Goal: Task Accomplishment & Management: Use online tool/utility

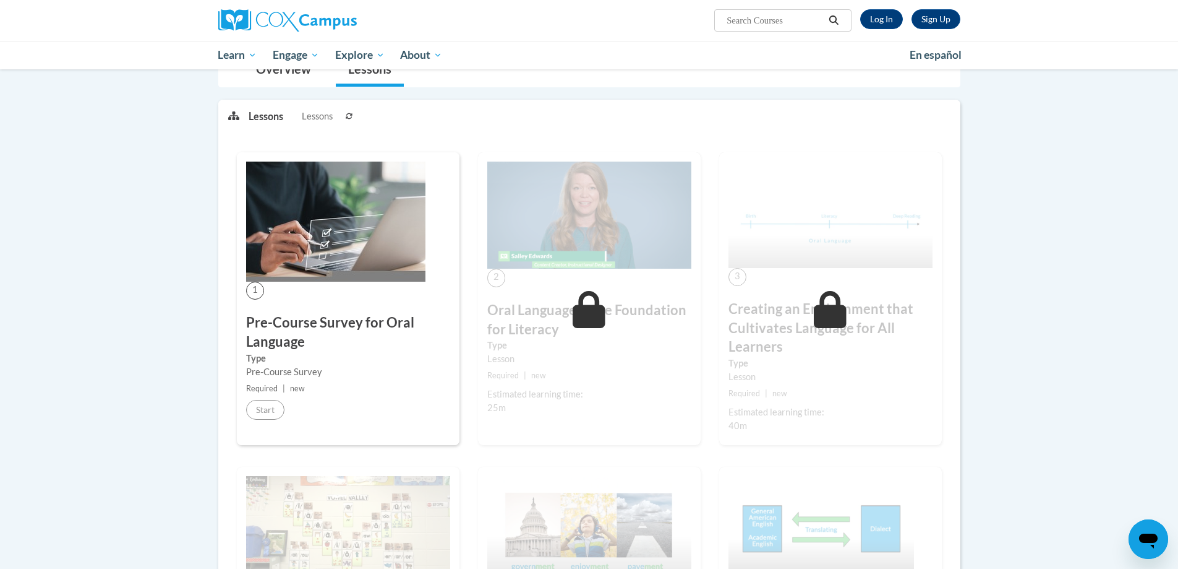
scroll to position [103, 0]
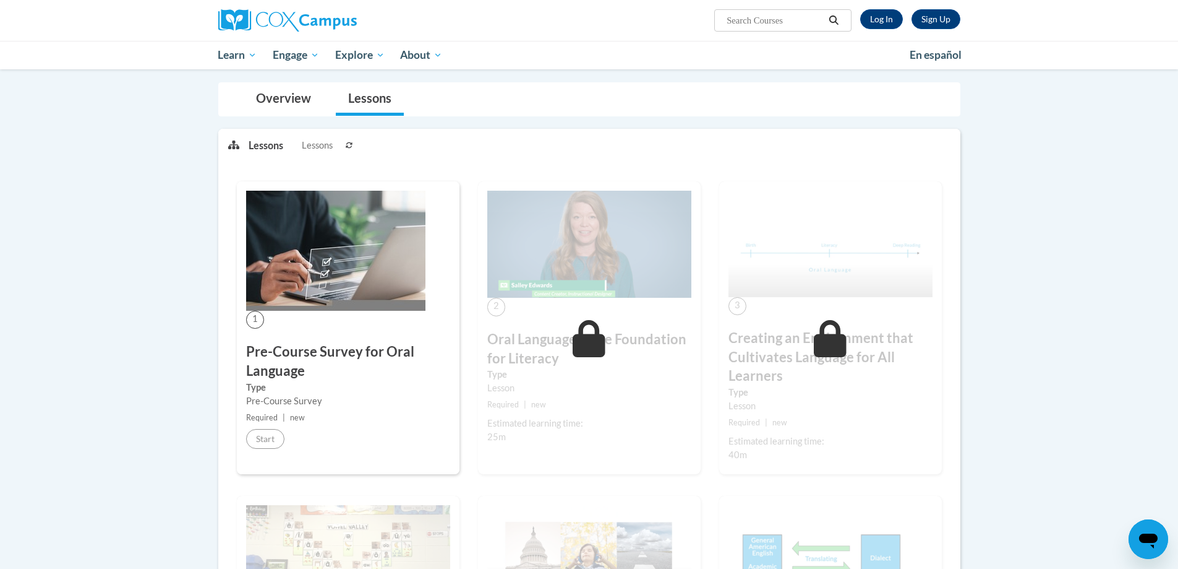
click at [299, 55] on img at bounding box center [335, 251] width 179 height 120
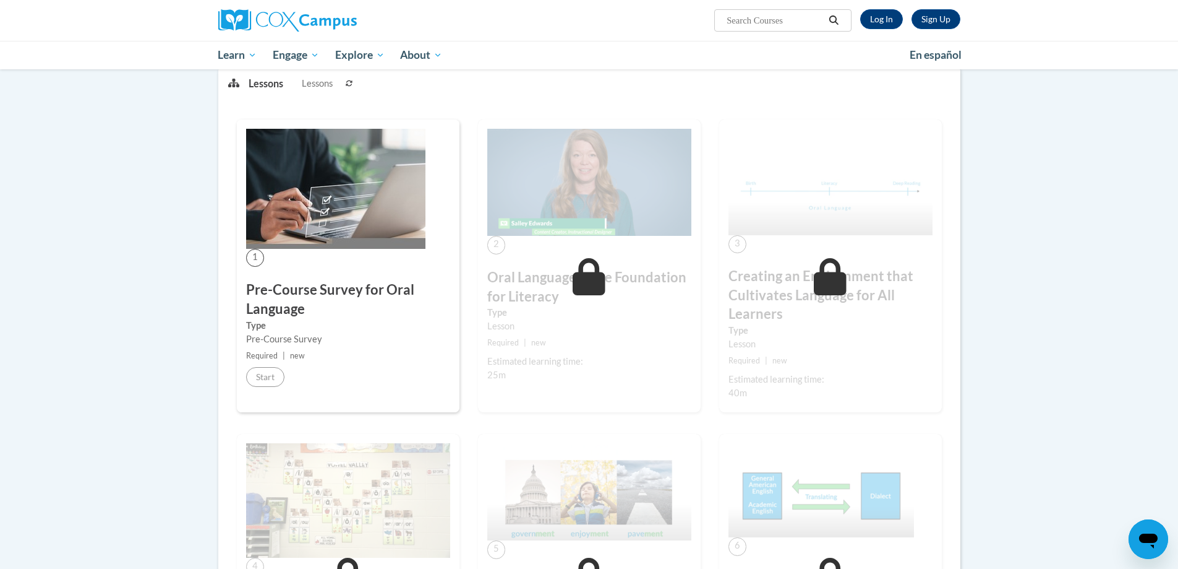
click at [294, 55] on img at bounding box center [335, 189] width 179 height 120
click at [878, 15] on link "Log In" at bounding box center [882, 19] width 43 height 20
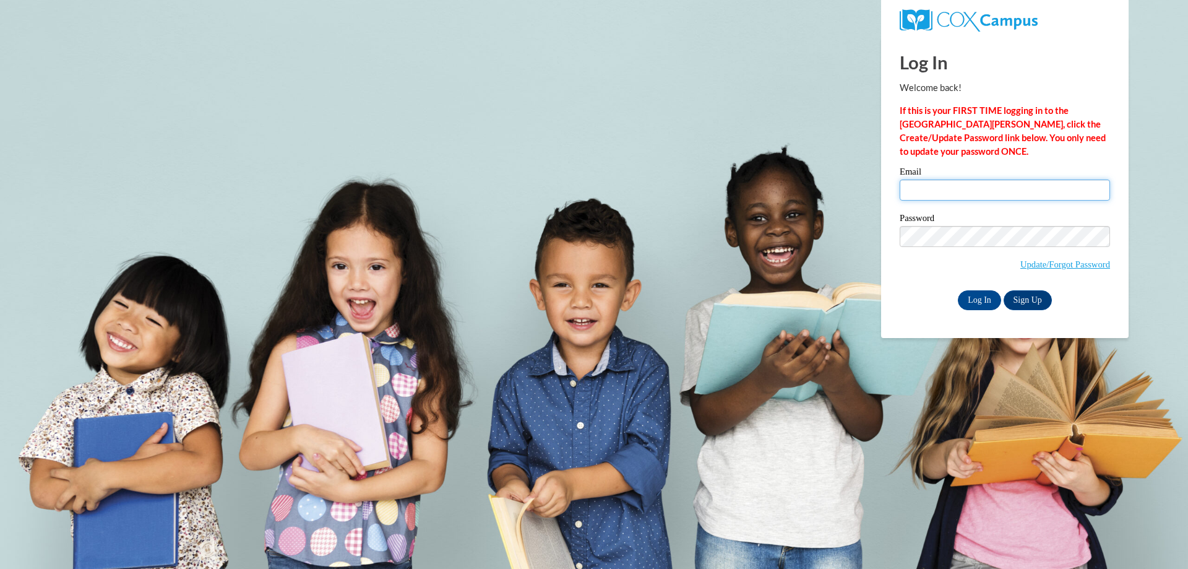
click at [985, 182] on input "Email" at bounding box center [1004, 189] width 210 height 21
type input "ariene.johnson@clayton.k12.ga.us"
click at [979, 301] on input "Log In" at bounding box center [979, 300] width 43 height 20
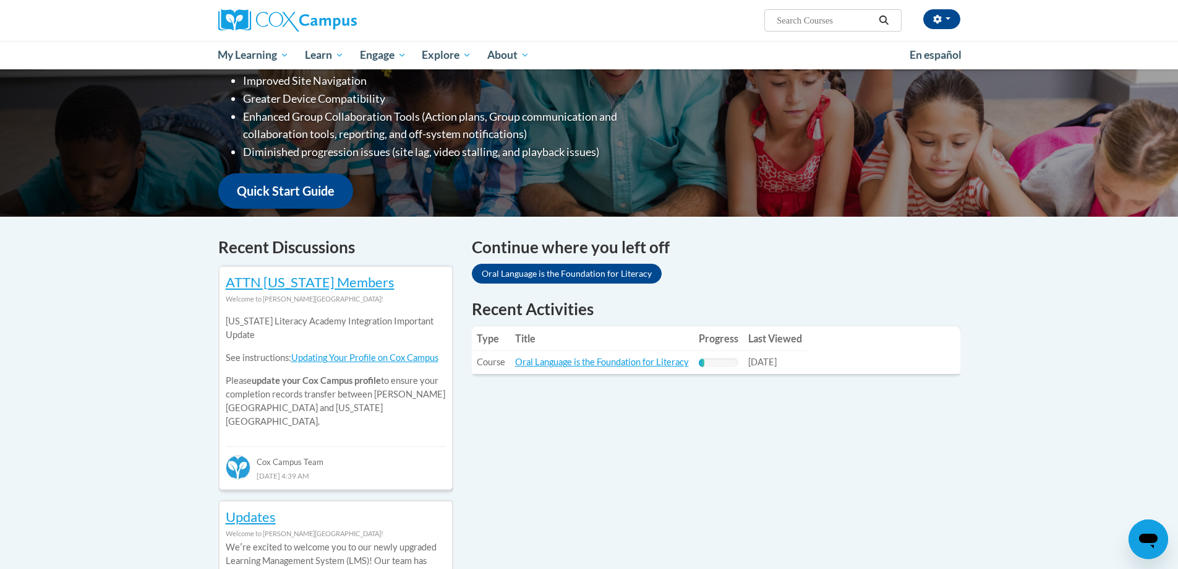
scroll to position [247, 0]
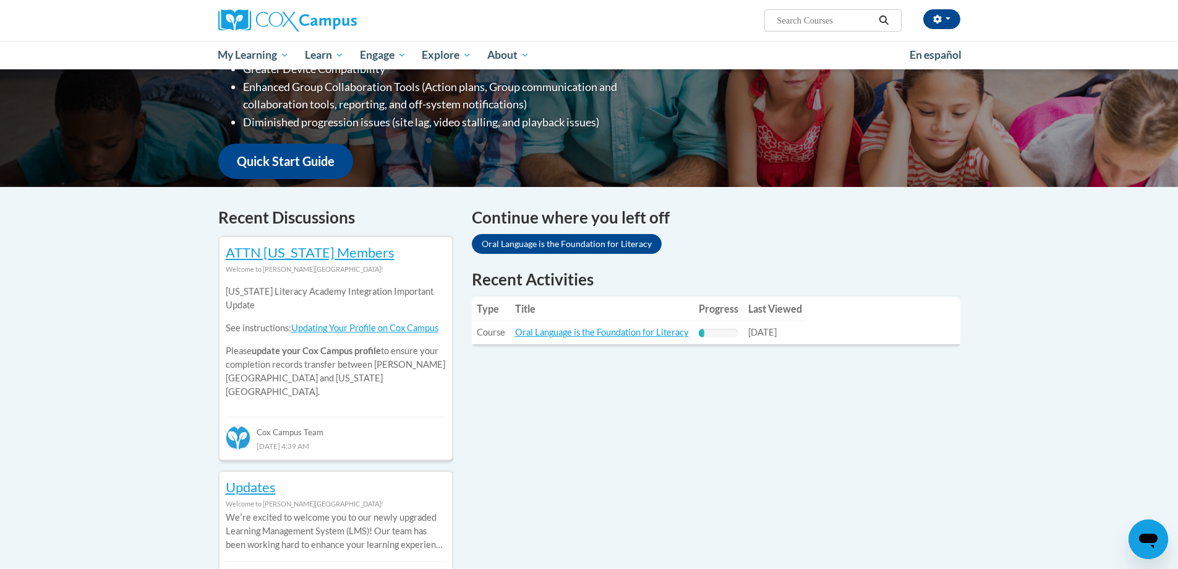
click at [629, 341] on td "Title: Oral Language is the Foundation for Literacy" at bounding box center [602, 332] width 184 height 23
click at [625, 330] on link "Oral Language is the Foundation for Literacy" at bounding box center [602, 332] width 174 height 11
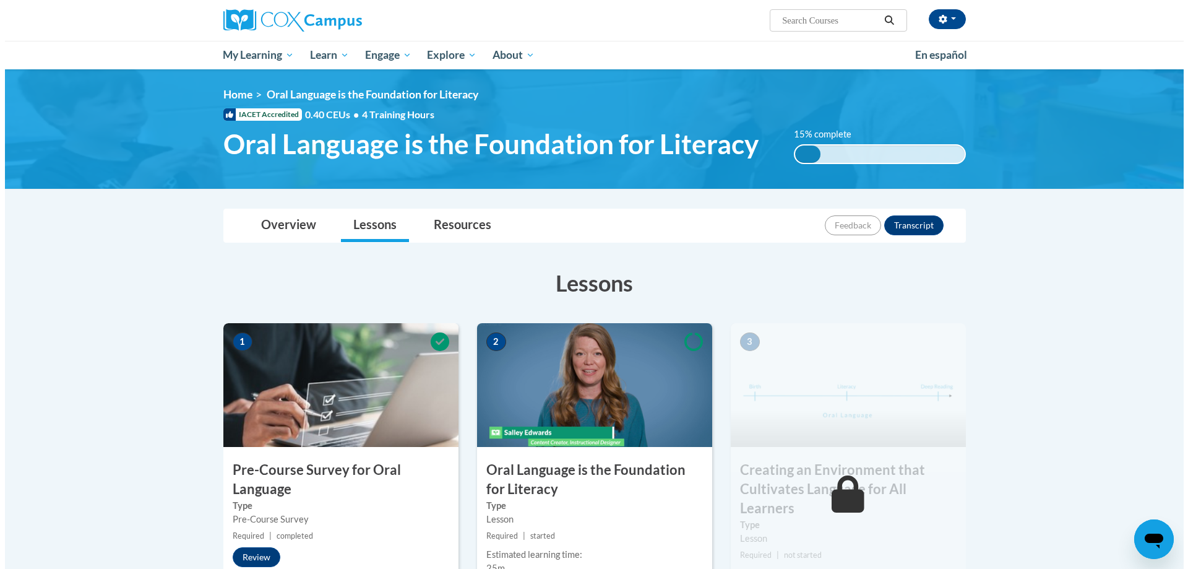
scroll to position [186, 0]
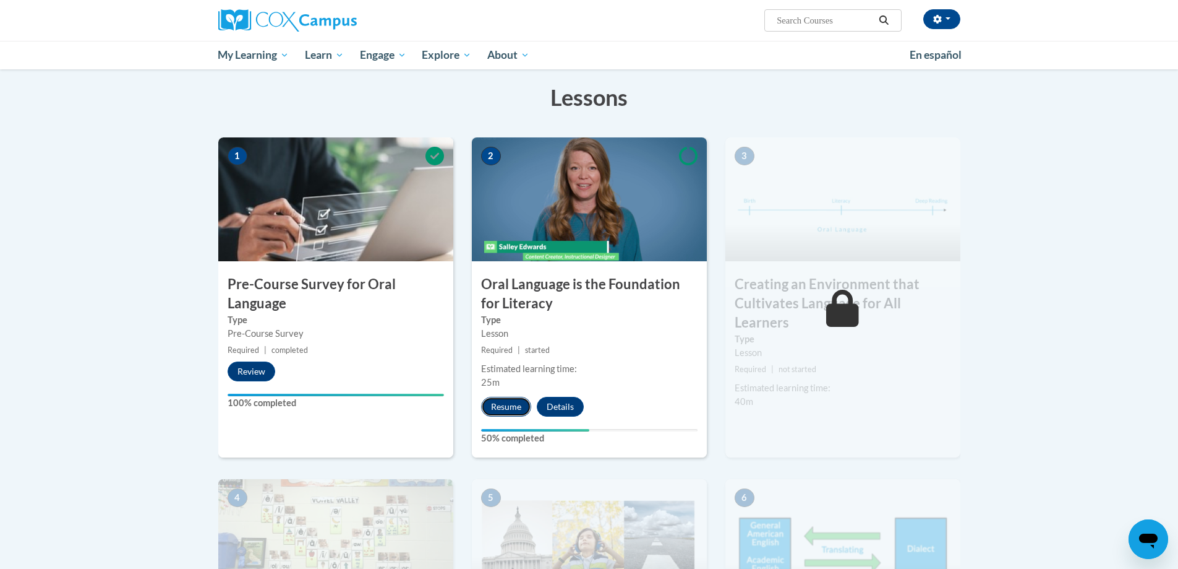
click at [503, 409] on button "Resume" at bounding box center [506, 407] width 50 height 20
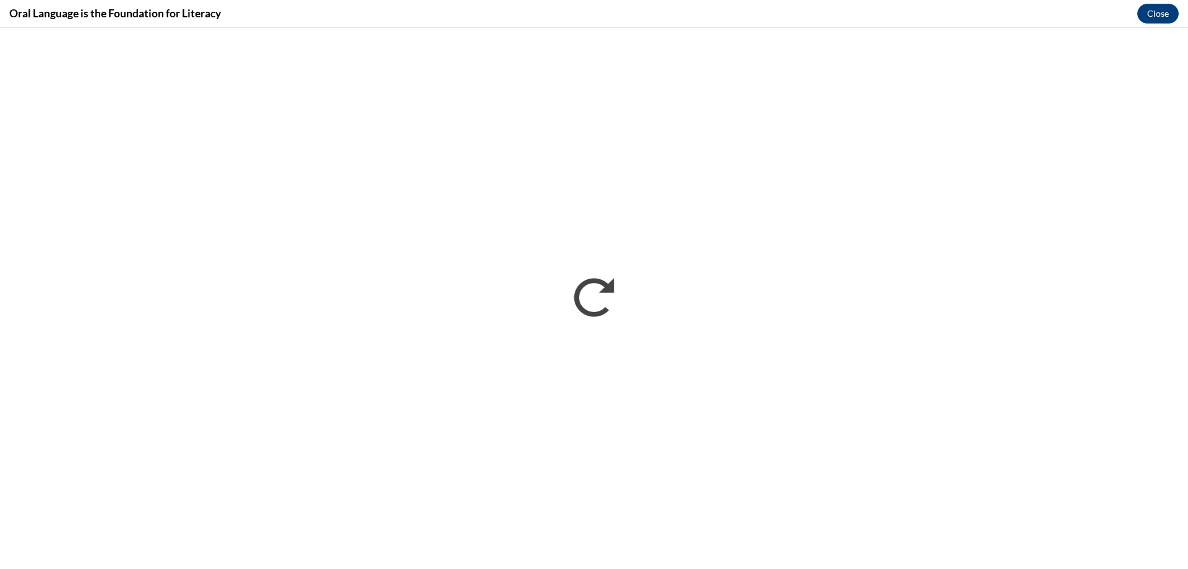
scroll to position [0, 0]
